Goal: Check status: Check status

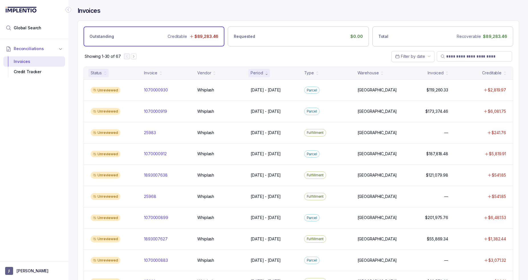
click at [102, 73] on div "Status" at bounding box center [96, 73] width 11 height 6
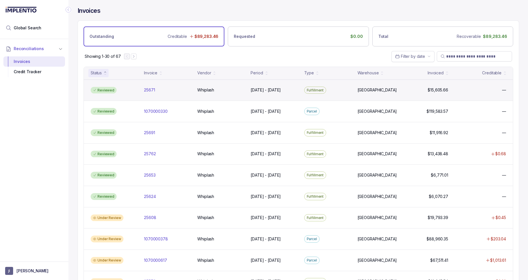
click at [108, 89] on div "Reviewed" at bounding box center [104, 90] width 26 height 7
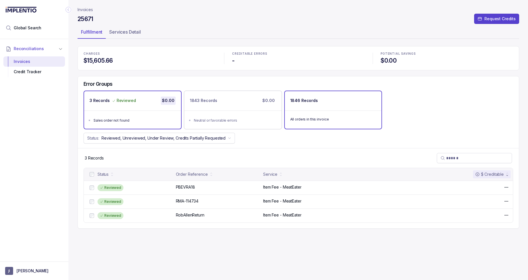
click at [322, 105] on div "1846 Records" at bounding box center [333, 100] width 97 height 19
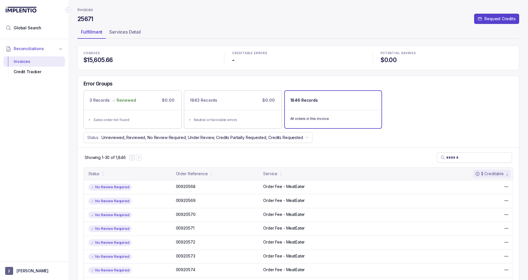
click at [142, 159] on div "Showing 1-30 of 1,846" at bounding box center [298, 158] width 441 height 20
click at [141, 159] on button "Next Page" at bounding box center [139, 158] width 6 height 6
click at [136, 158] on icon "Previous Page" at bounding box center [135, 158] width 4 height 4
click at [190, 150] on div "Showing 1-30 of 1,846" at bounding box center [298, 158] width 441 height 20
click at [88, 19] on h4 "25671" at bounding box center [86, 19] width 16 height 8
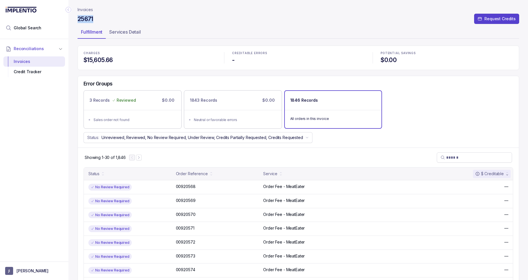
click at [88, 19] on h4 "25671" at bounding box center [86, 19] width 16 height 8
copy h4 "25671"
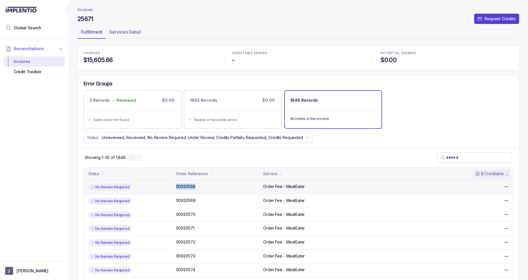
drag, startPoint x: 198, startPoint y: 188, endPoint x: 195, endPoint y: 187, distance: 3.3
click at [195, 187] on div "00920568 00920568" at bounding box center [218, 187] width 84 height 6
copy div "00920568"
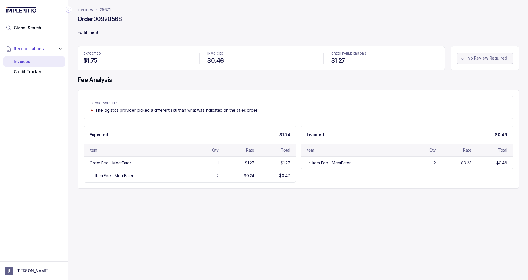
click at [309, 102] on p "ERROR INSIGHTS" at bounding box center [299, 103] width 418 height 3
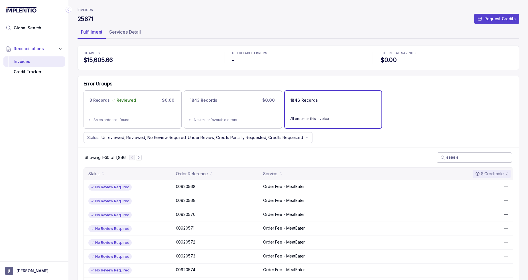
click at [462, 158] on input "search" at bounding box center [477, 158] width 62 height 6
paste input "********"
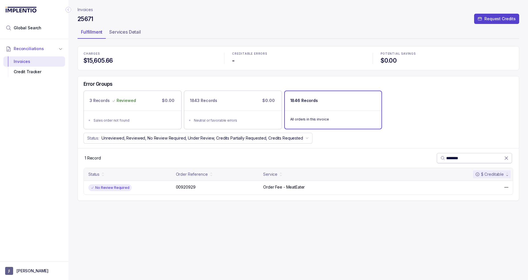
click at [456, 158] on input "********" at bounding box center [475, 158] width 58 height 6
paste input "search"
type input "********"
click at [135, 58] on h4 "$15,605.66" at bounding box center [150, 61] width 133 height 8
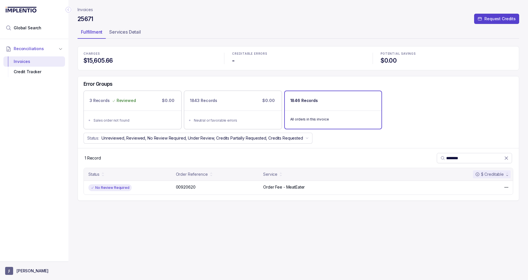
click at [25, 275] on button "[PERSON_NAME]" at bounding box center [34, 271] width 58 height 8
click at [25, 261] on p "Logout" at bounding box center [37, 259] width 47 height 6
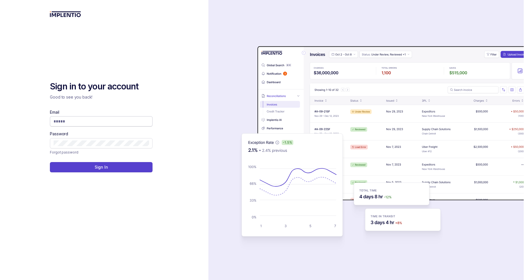
click at [127, 117] on span at bounding box center [101, 121] width 103 height 10
click at [124, 119] on input "Email" at bounding box center [101, 122] width 95 height 6
type input "**********"
